Goal: Ask a question

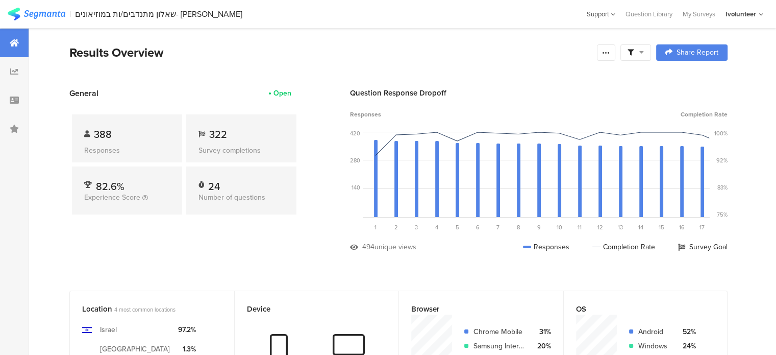
click at [612, 16] on icon at bounding box center [614, 15] width 4 height 8
click at [535, 66] on div "Live Chat" at bounding box center [550, 67] width 128 height 22
click at [505, 8] on section "| שאלון מתנדבים/ות במוזיאונים- [PERSON_NAME] Support [GEOGRAPHIC_DATA] My Surve…" at bounding box center [388, 14] width 776 height 28
